Goal: Check status: Check status

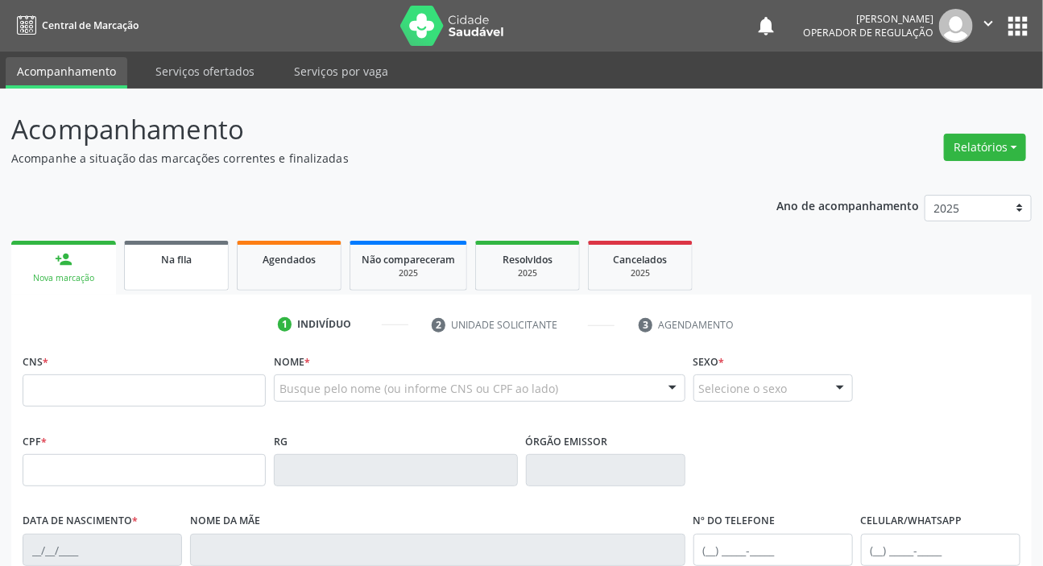
click at [184, 265] on span "Na fila" at bounding box center [176, 260] width 31 height 14
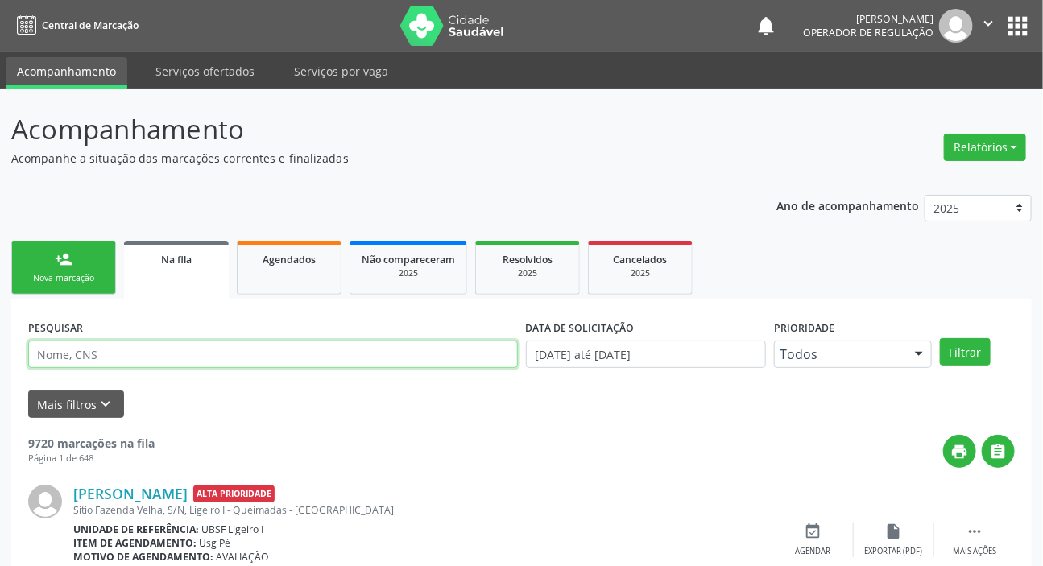
click at [96, 355] on input "text" at bounding box center [273, 354] width 490 height 27
type input "707008884852430"
click at [940, 338] on button "Filtrar" at bounding box center [965, 351] width 51 height 27
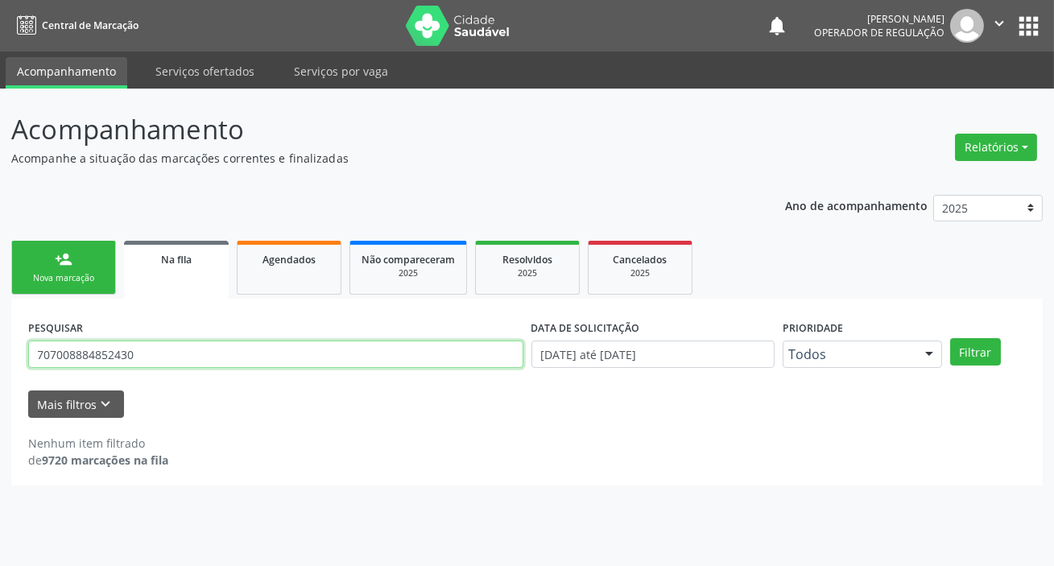
click at [148, 358] on input "707008884852430" at bounding box center [275, 354] width 495 height 27
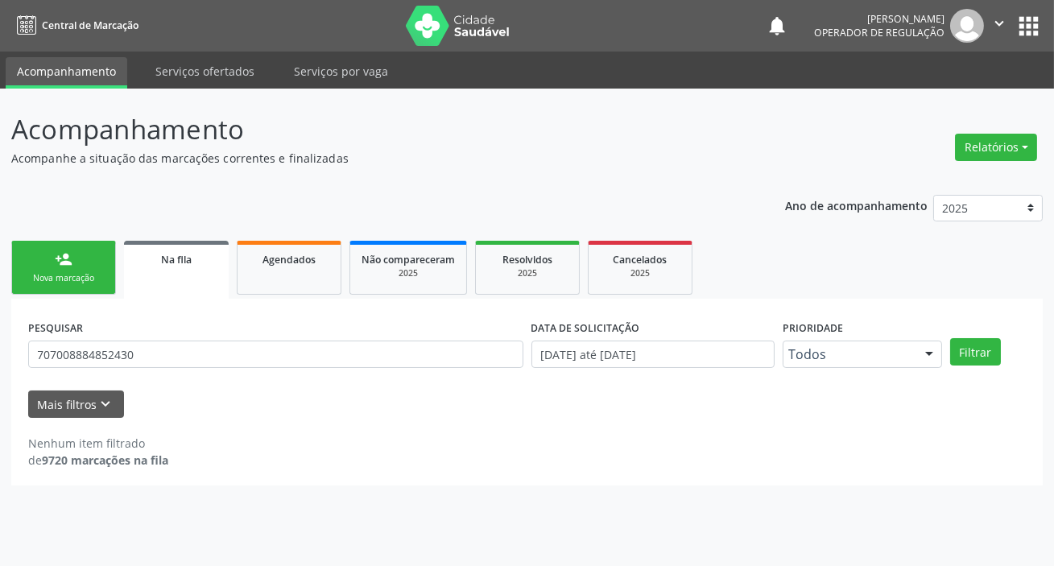
click at [283, 295] on ul "person_add Nova marcação Na fila Agendados Não compareceram 2025 Resolvidos 202…" at bounding box center [526, 268] width 1031 height 62
click at [293, 278] on link "Agendados" at bounding box center [289, 268] width 105 height 54
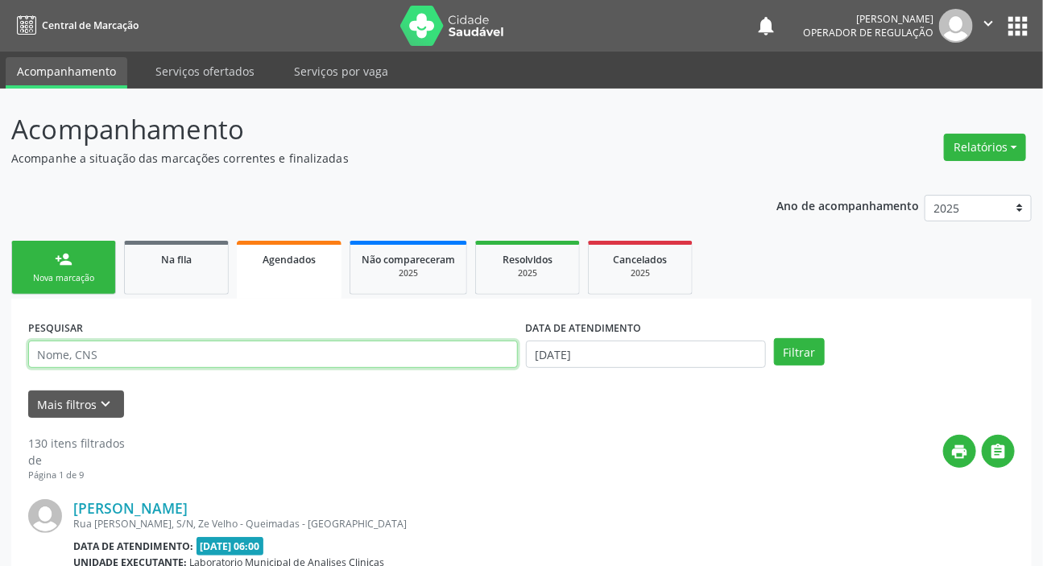
click at [234, 353] on input "text" at bounding box center [273, 354] width 490 height 27
paste input "707008884852430"
type input "707008884852430"
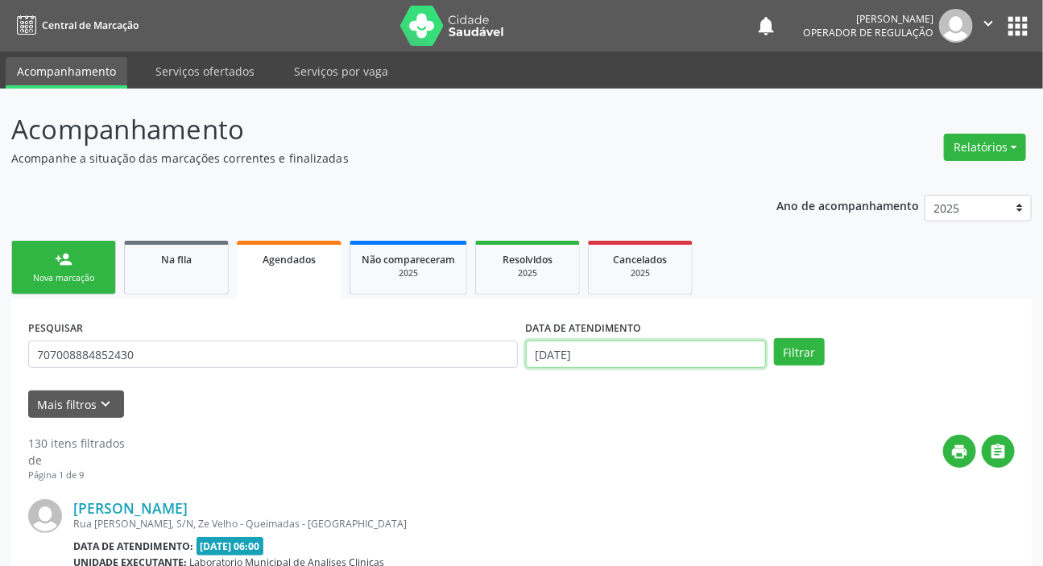
click at [631, 353] on input "[DATE]" at bounding box center [646, 354] width 241 height 27
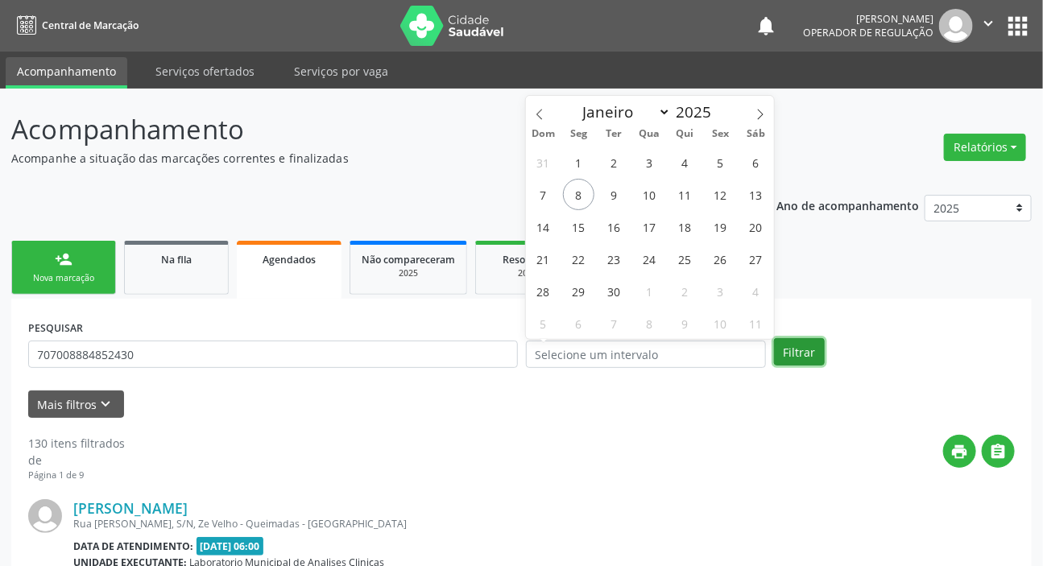
click at [784, 345] on button "Filtrar" at bounding box center [799, 351] width 51 height 27
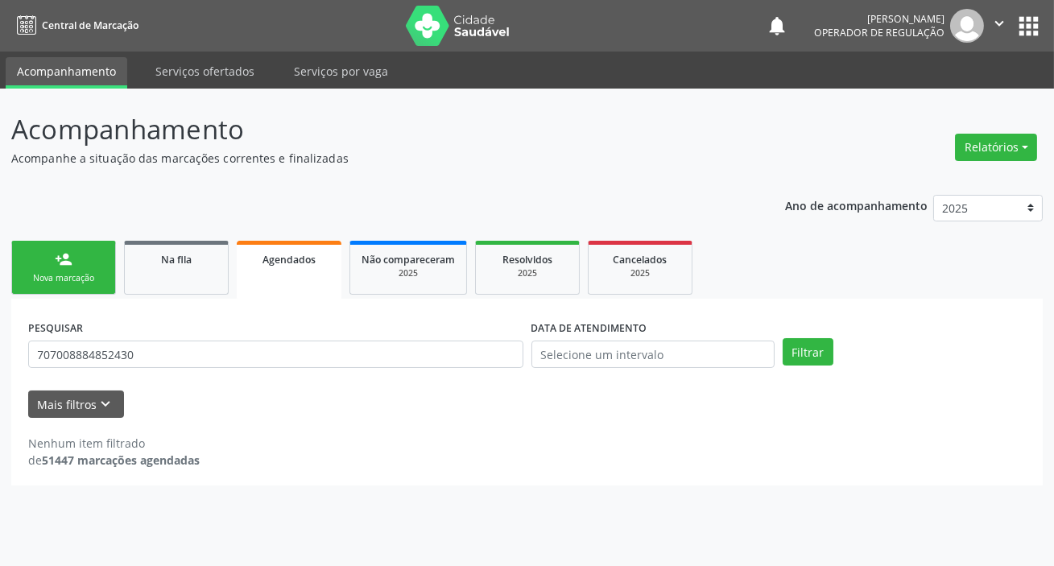
click at [1031, 26] on button "apps" at bounding box center [1029, 26] width 28 height 28
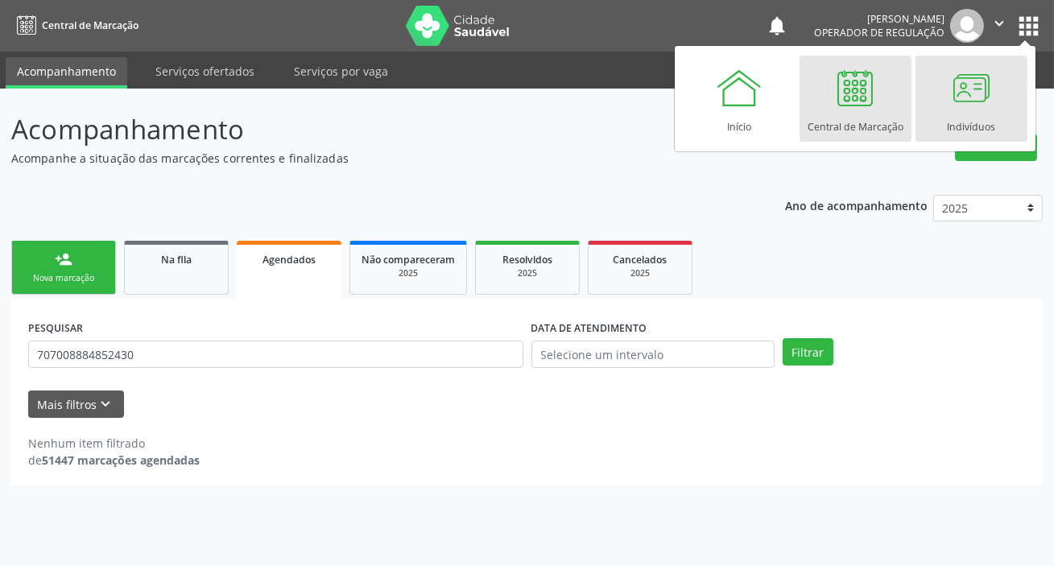
click at [992, 114] on link "Indivíduos" at bounding box center [972, 99] width 112 height 86
